Goal: Navigation & Orientation: Find specific page/section

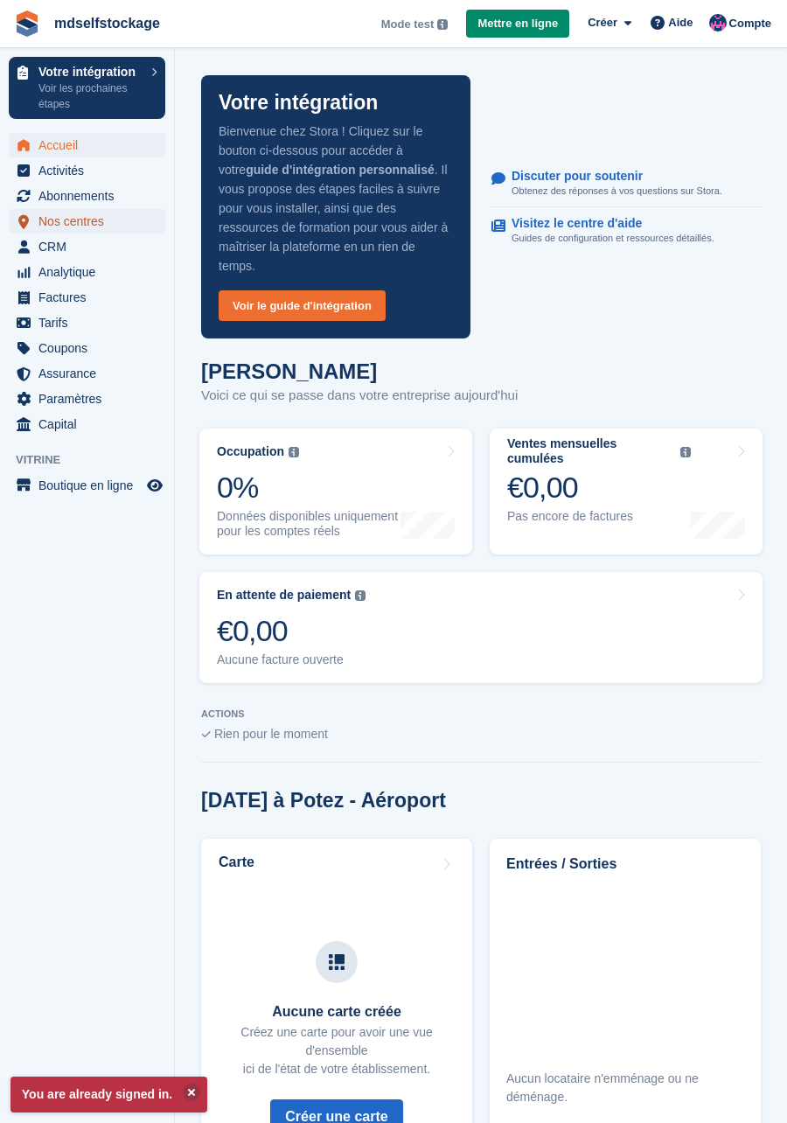
click at [87, 220] on span "Nos centres" at bounding box center [90, 221] width 105 height 24
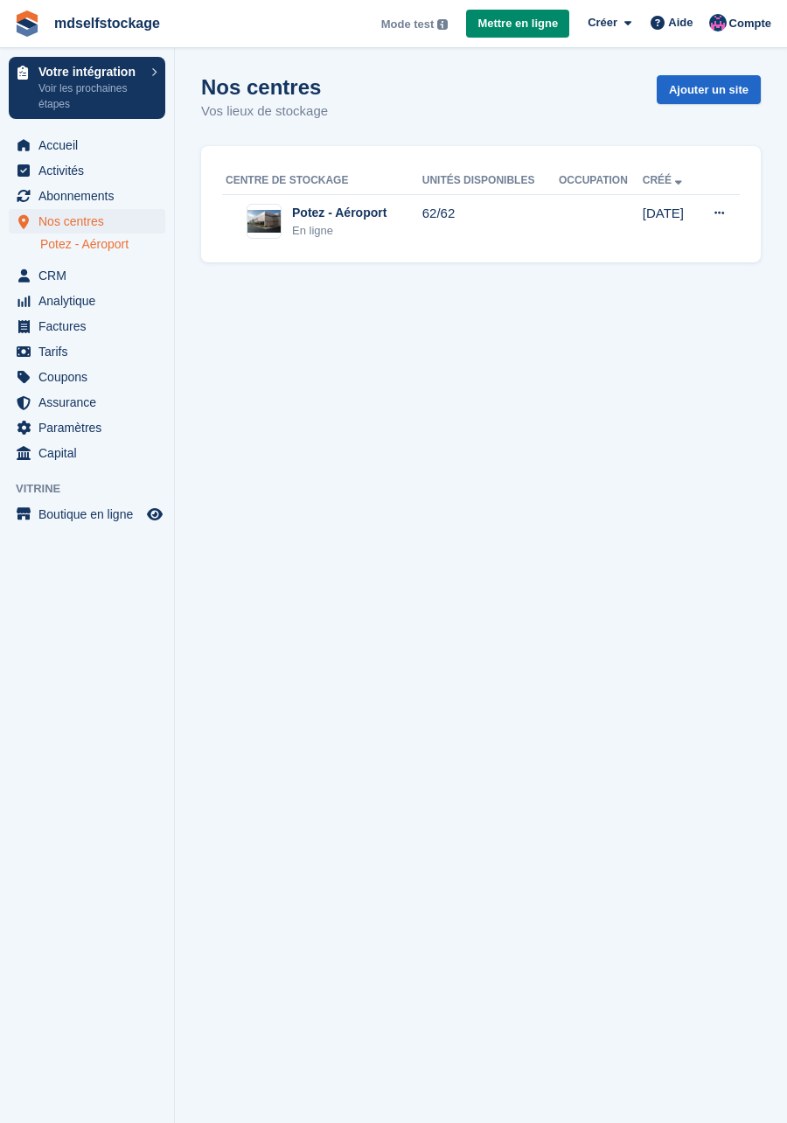
click at [86, 250] on link "Potez - Aéroport" at bounding box center [102, 244] width 125 height 17
click at [55, 358] on span "Tarifs" at bounding box center [90, 351] width 105 height 24
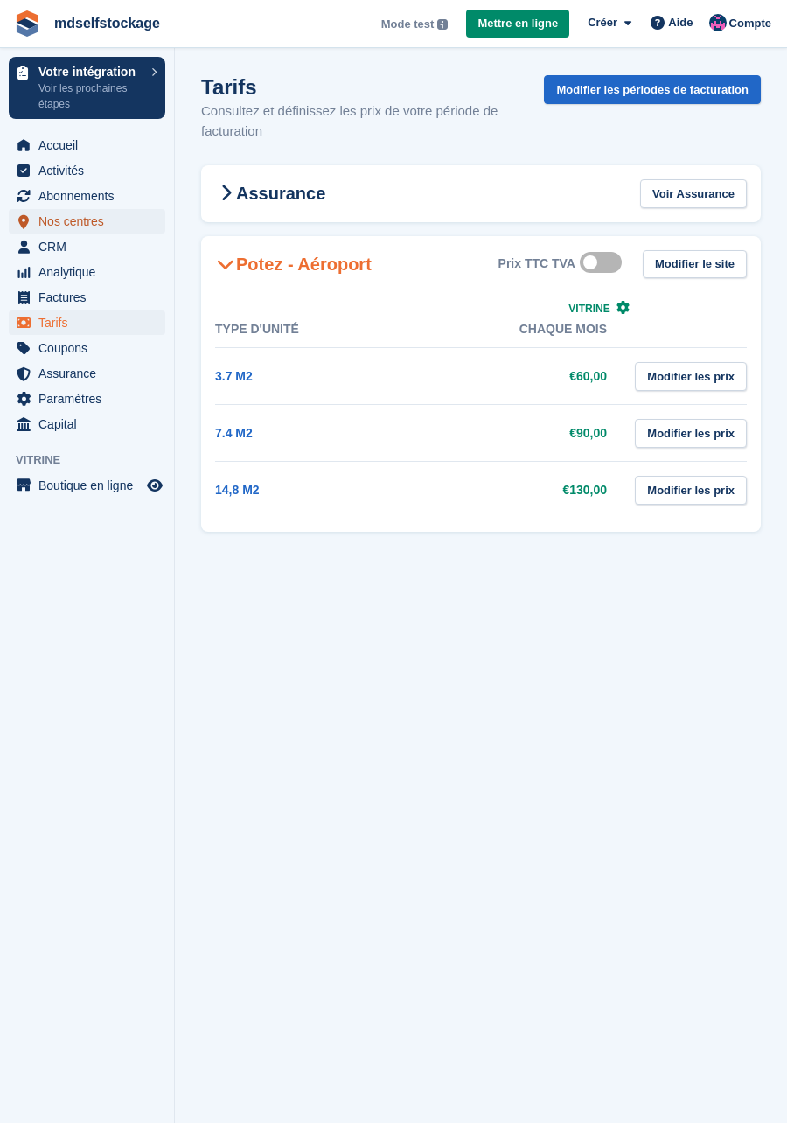
click at [80, 221] on span "Nos centres" at bounding box center [90, 221] width 105 height 24
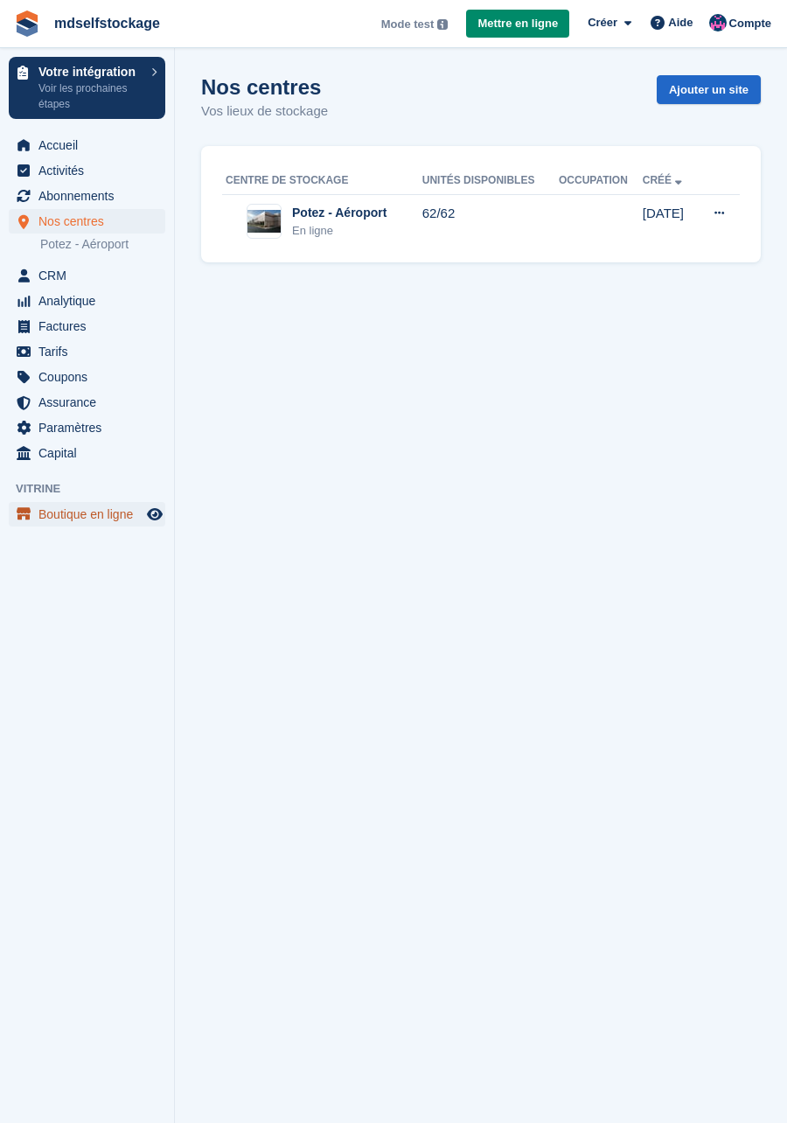
click at [115, 516] on span "Boutique en ligne" at bounding box center [90, 514] width 105 height 24
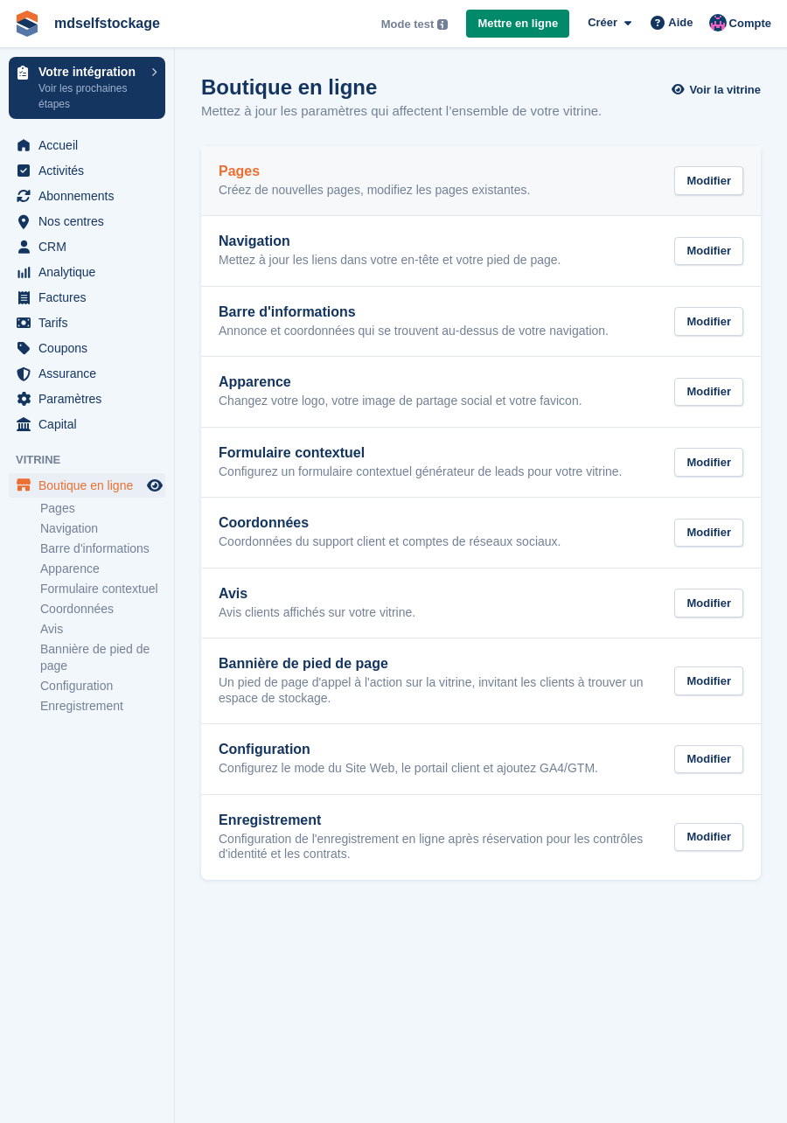
click at [605, 181] on div "Pages Créez de nouvelles pages, modifiez les pages existantes. Modifier" at bounding box center [481, 181] width 525 height 35
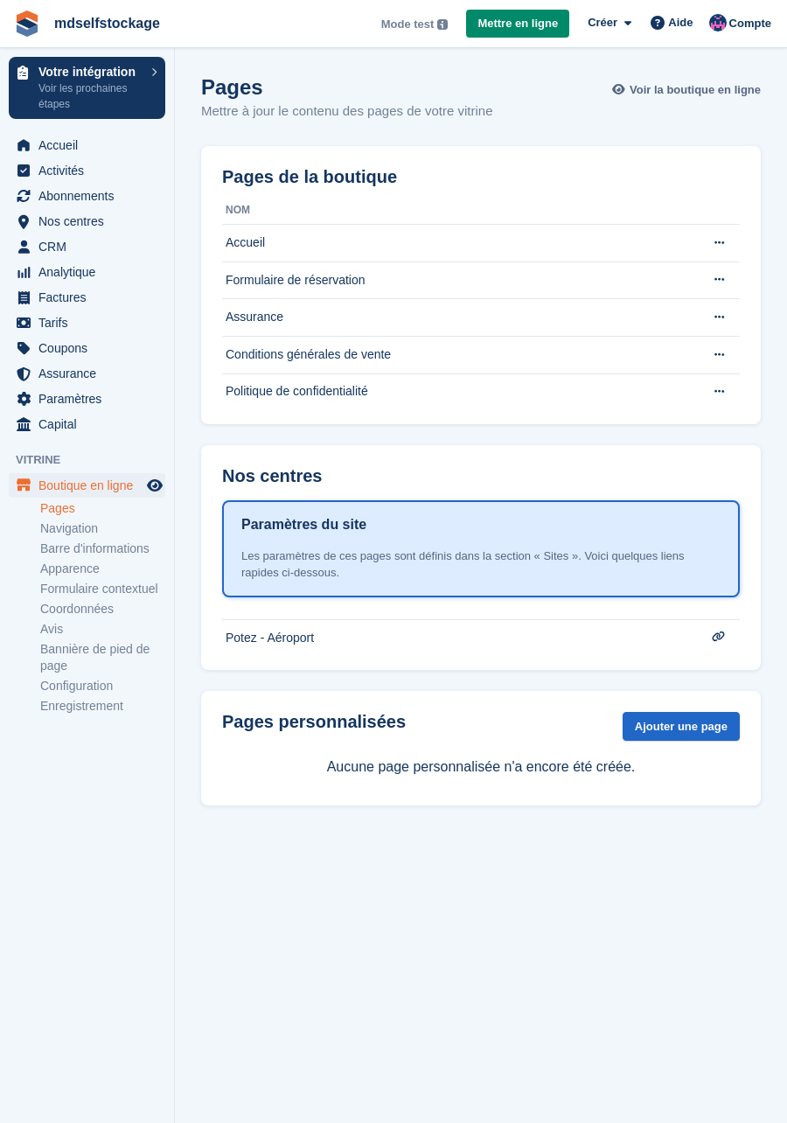
click at [732, 99] on link "Voir la boutique en ligne" at bounding box center [689, 89] width 144 height 29
click at [94, 99] on p "Voir les prochaines étapes" at bounding box center [90, 95] width 104 height 31
